Goal: Answer question/provide support: Share knowledge or assist other users

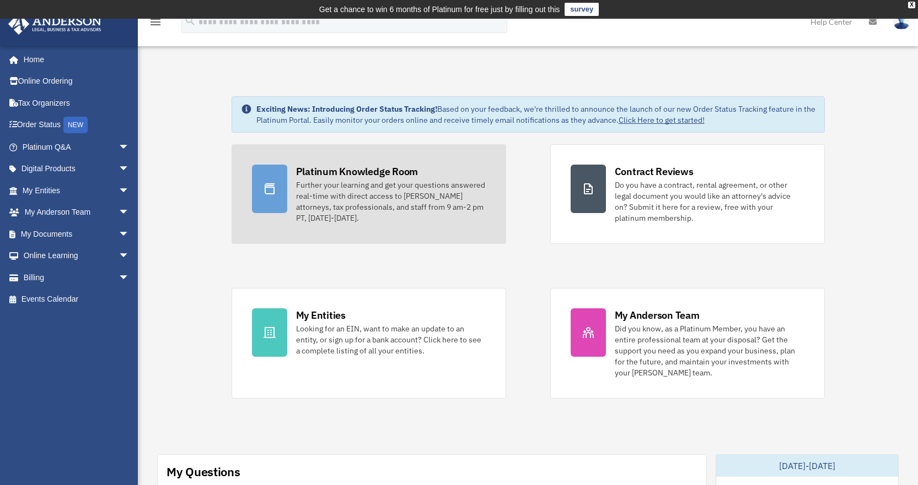
click at [285, 179] on div at bounding box center [269, 189] width 35 height 48
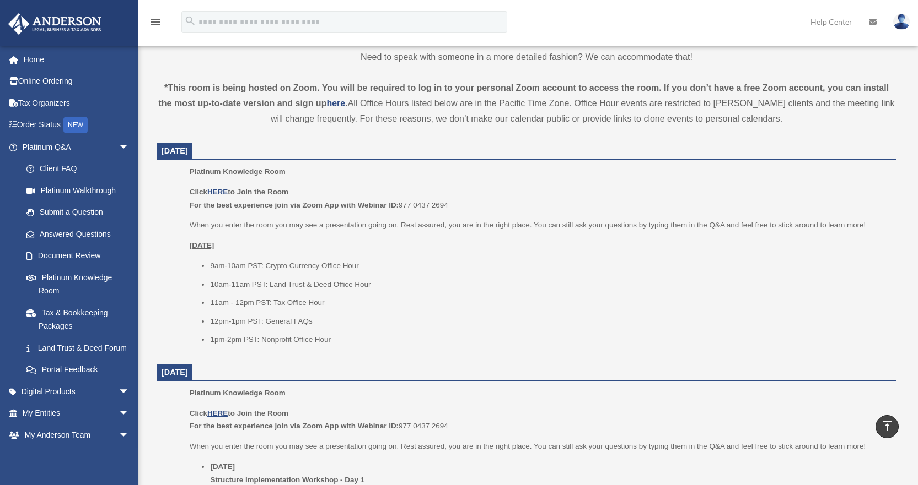
scroll to position [331, 0]
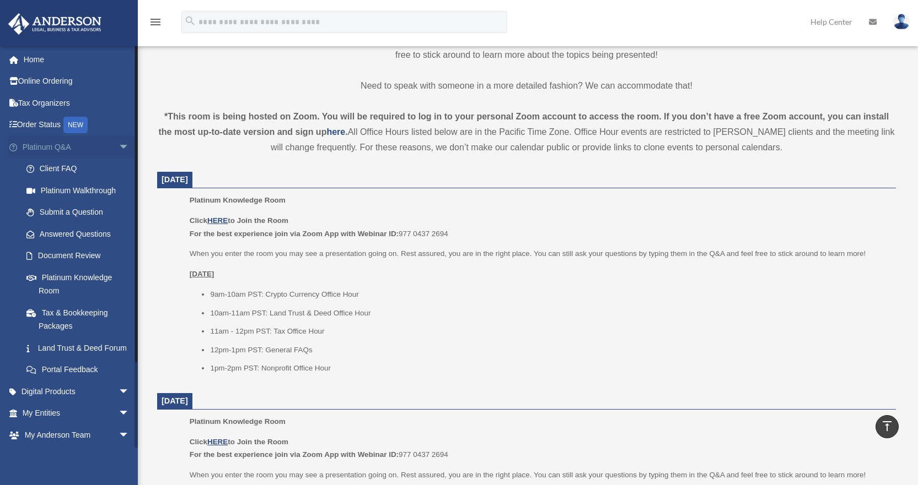
click at [40, 147] on link "Platinum Q&A arrow_drop_down" at bounding box center [77, 147] width 138 height 22
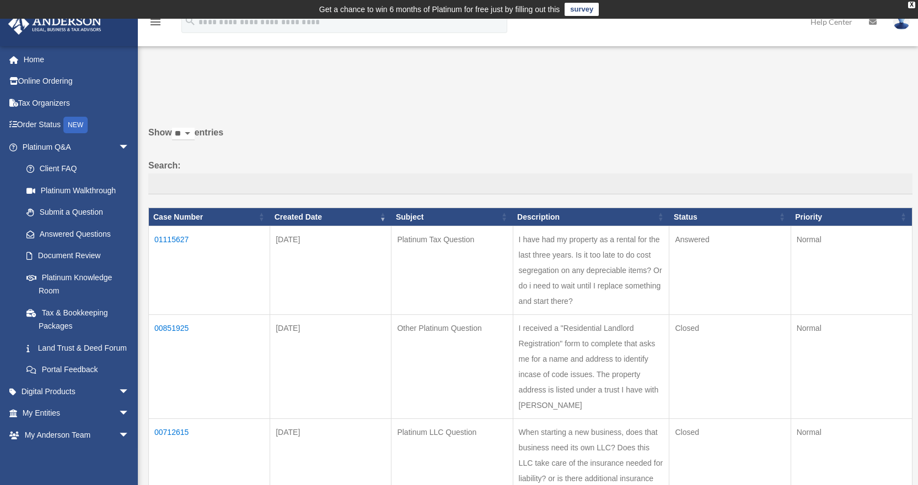
click at [166, 239] on td "01115627" at bounding box center [209, 270] width 121 height 89
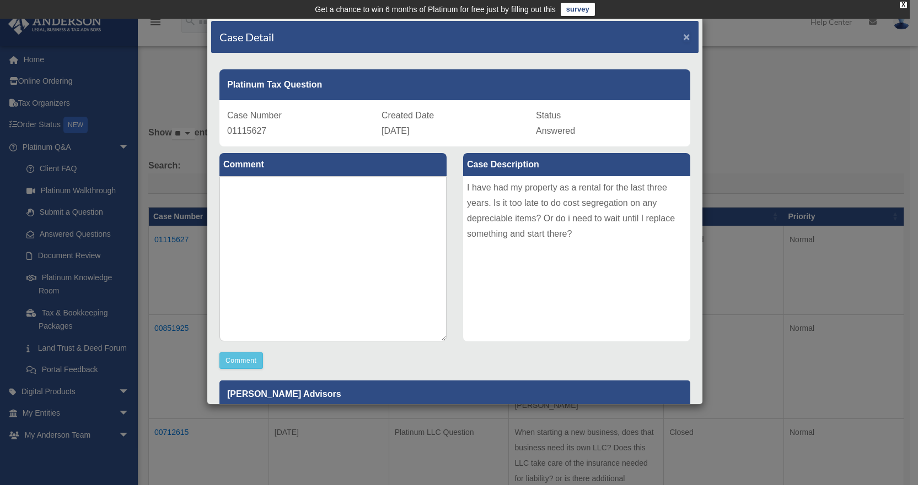
click at [683, 35] on span "×" at bounding box center [686, 36] width 7 height 13
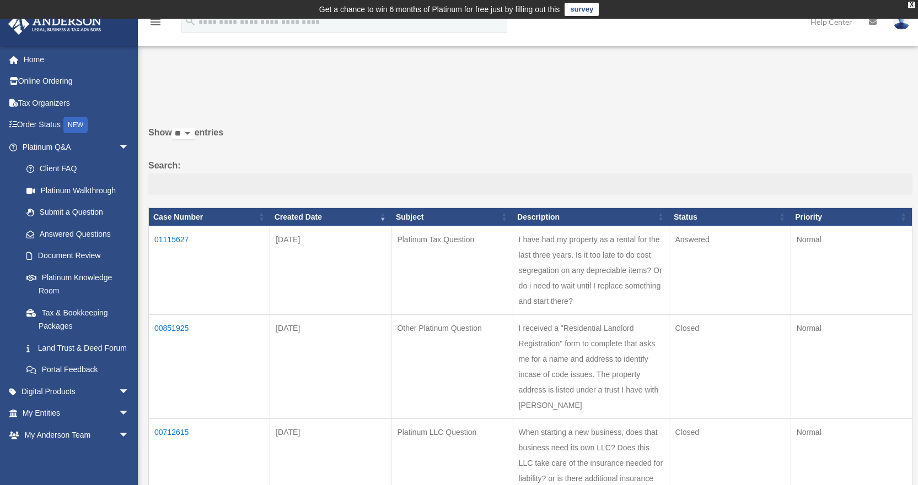
click at [905, 24] on img at bounding box center [901, 22] width 17 height 16
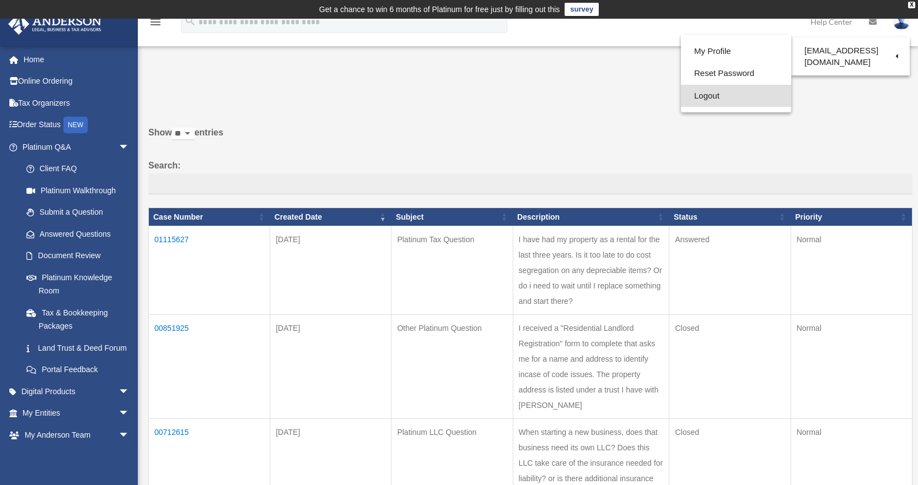
click at [700, 100] on link "Logout" at bounding box center [736, 96] width 110 height 23
